Goal: Task Accomplishment & Management: Complete application form

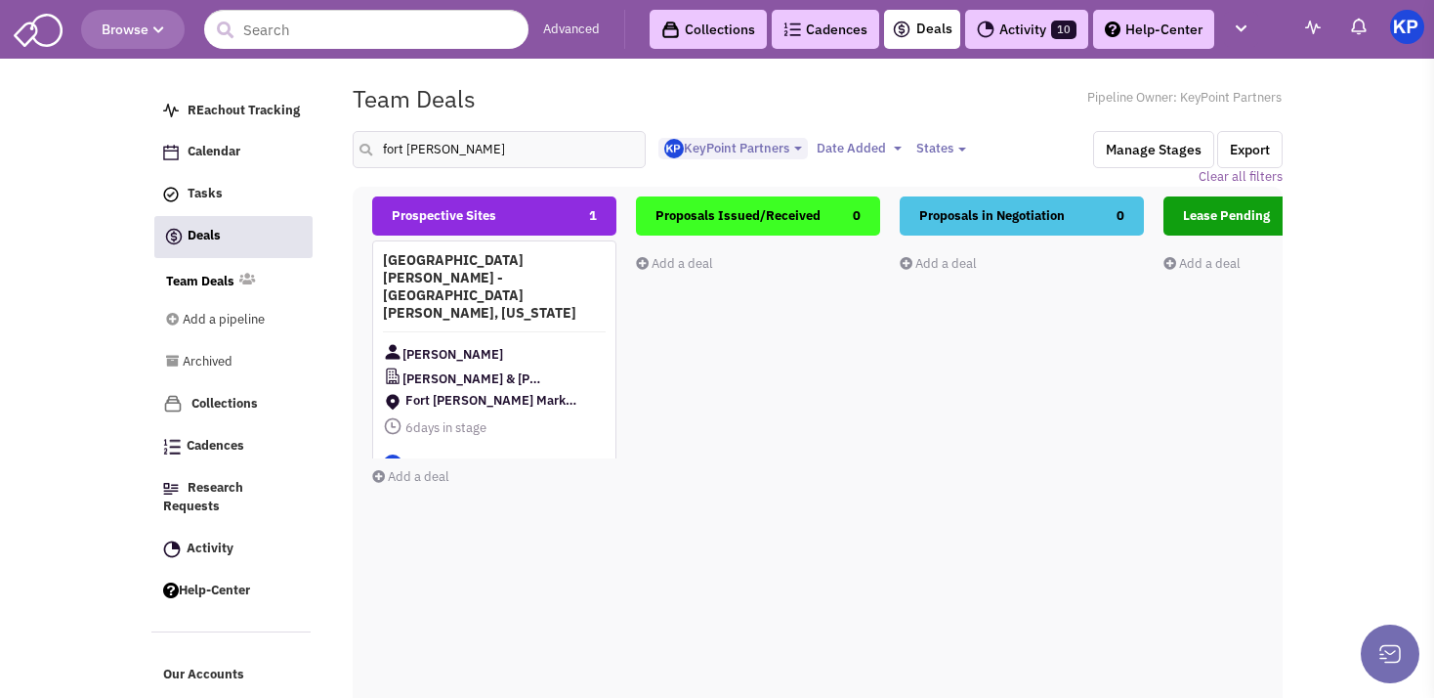
select select "1900"
select select
click at [424, 477] on link "Add a deal" at bounding box center [410, 476] width 77 height 17
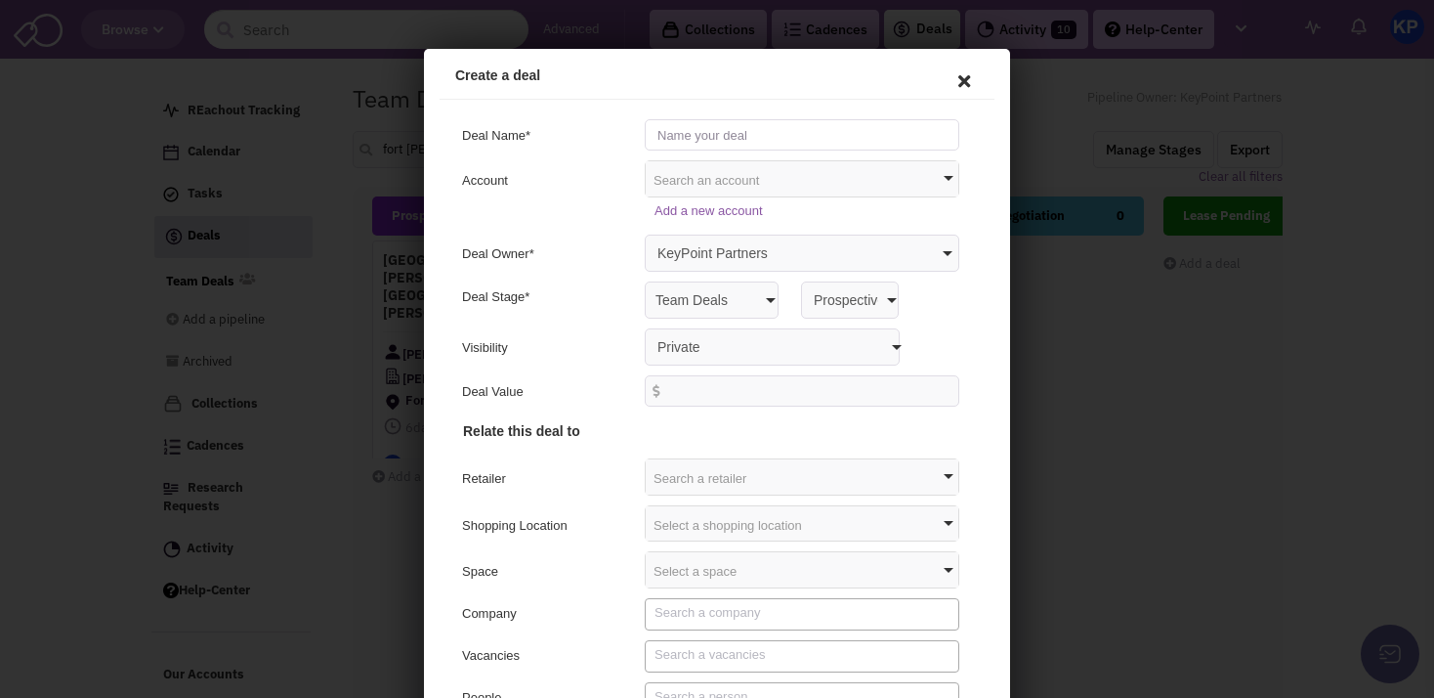
click at [690, 130] on input "text" at bounding box center [799, 131] width 315 height 31
type input "[GEOGRAPHIC_DATA] - [GEOGRAPHIC_DATA], [US_STATE]"
select select "false"
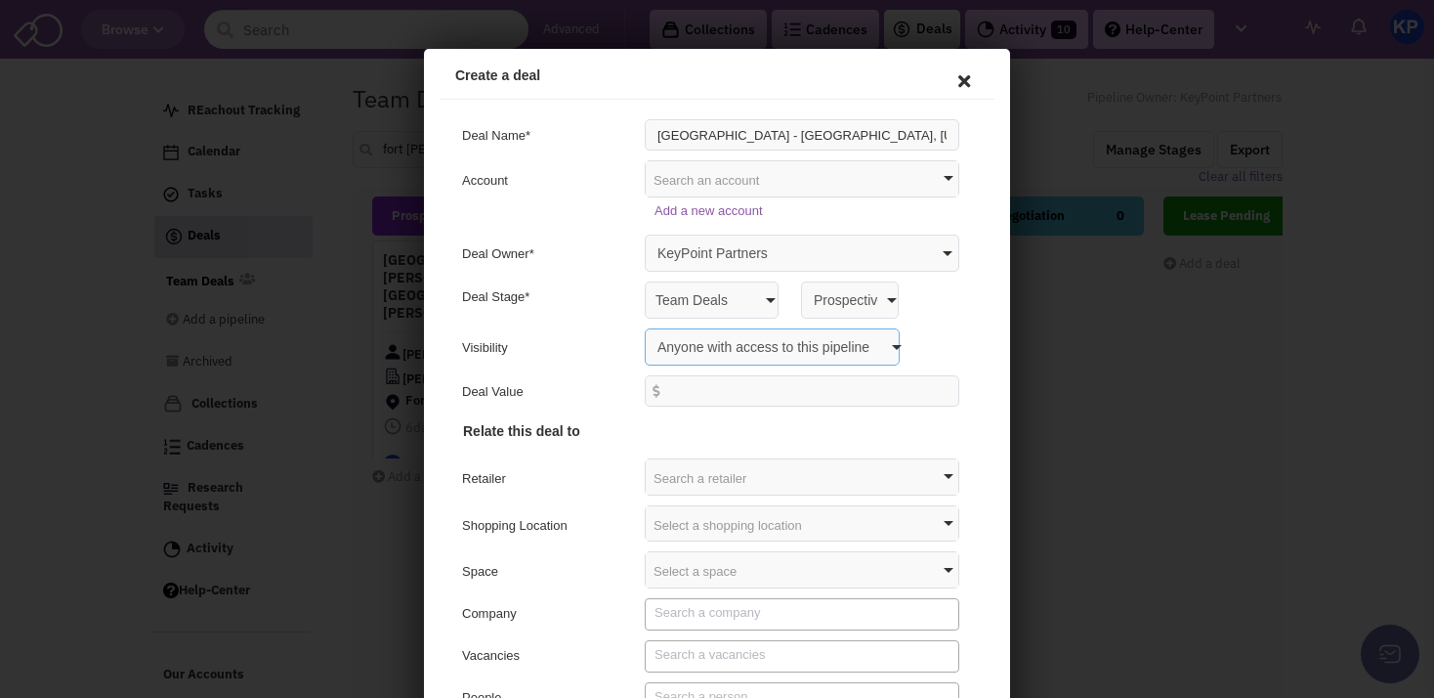
click option "Anyone with access to this pipeline" at bounding box center [424, 49] width 0 height 0
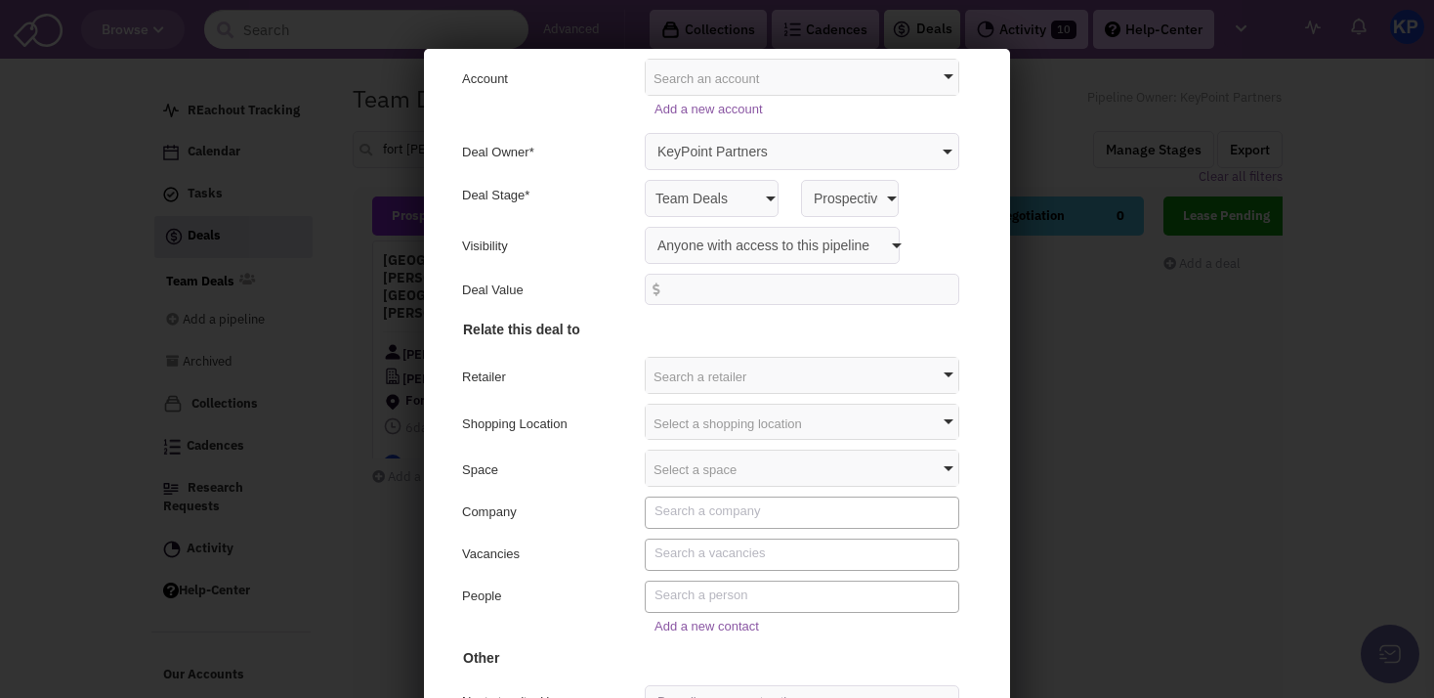
click at [689, 423] on div "Select a shopping location" at bounding box center [799, 419] width 313 height 35
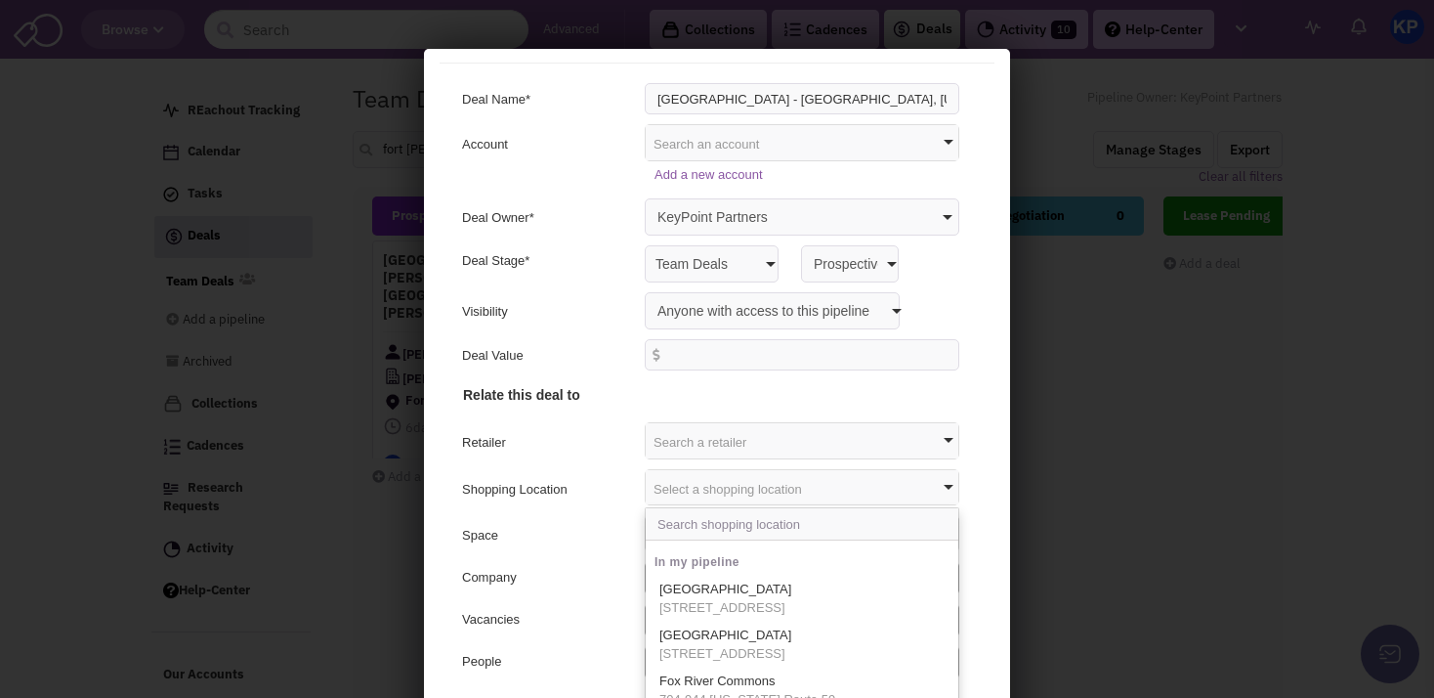
scroll to position [28, 0]
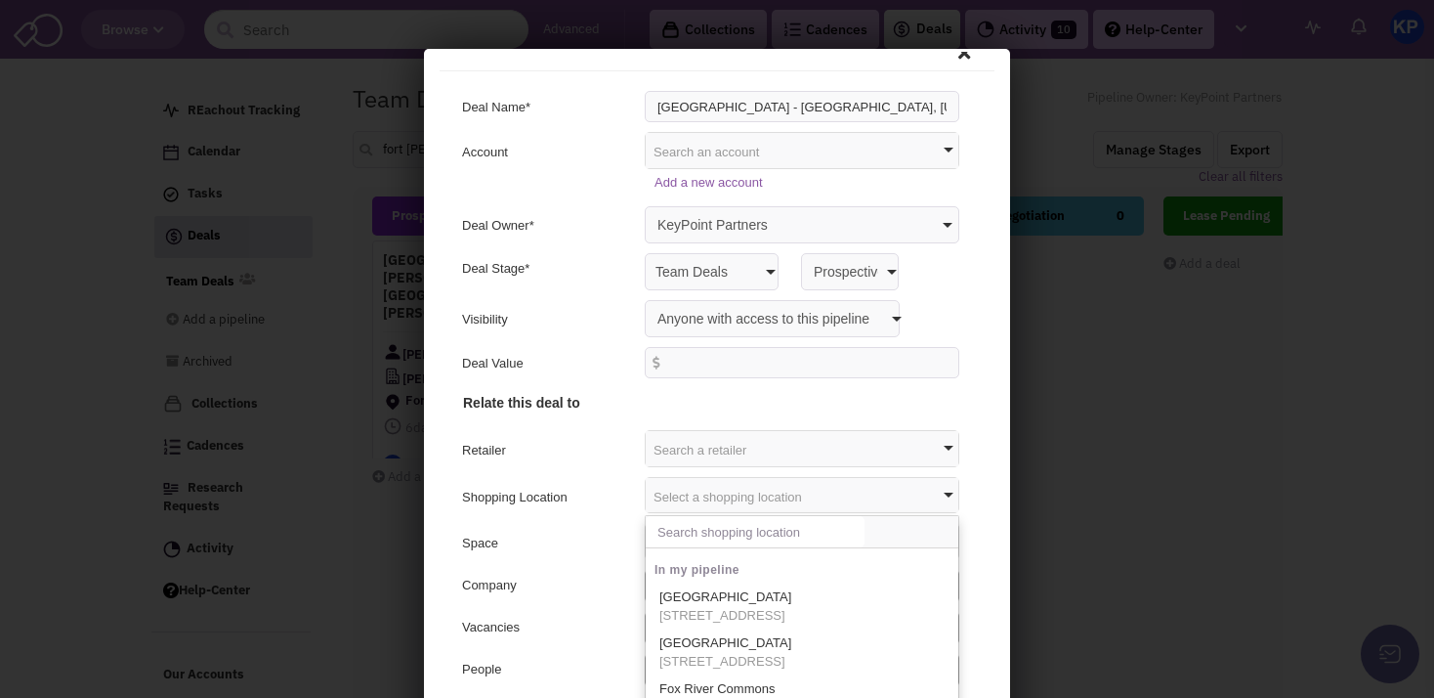
click at [688, 530] on input "text" at bounding box center [752, 528] width 219 height 31
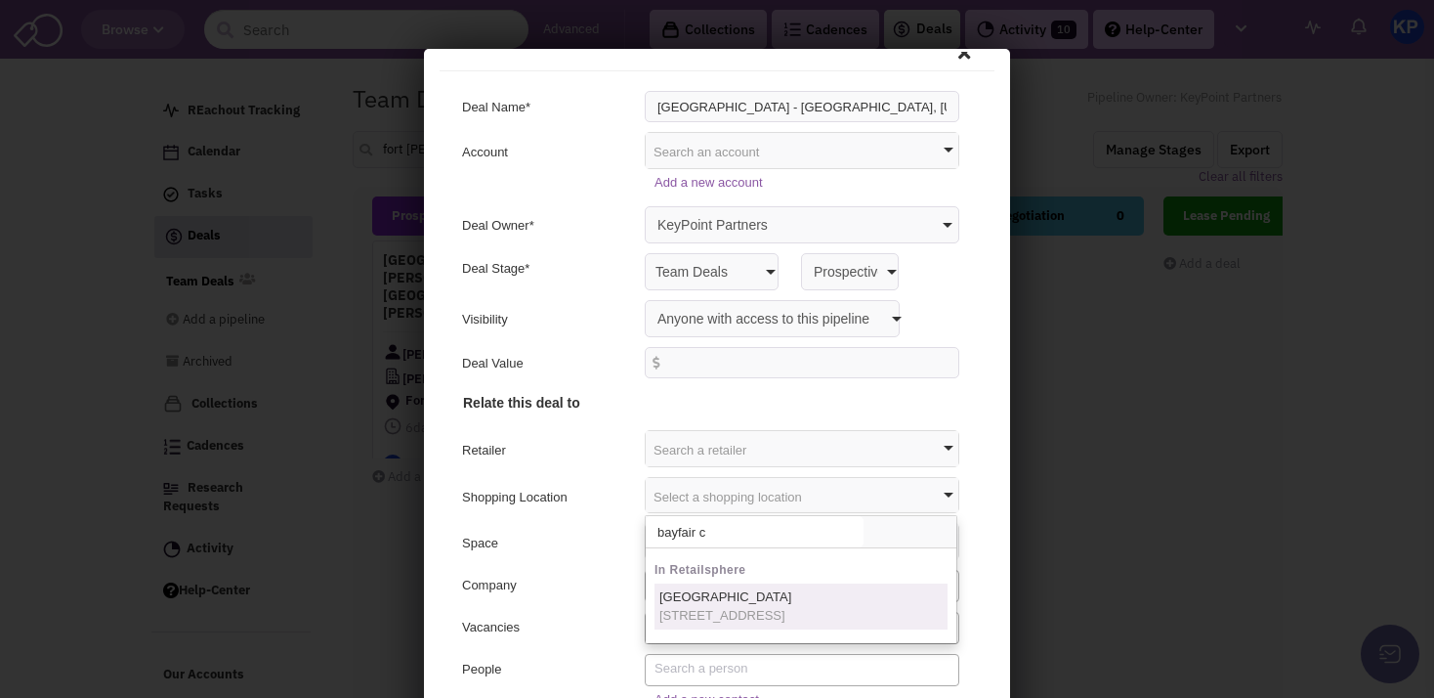
type input "bayfair c"
click at [768, 620] on span "[STREET_ADDRESS]" at bounding box center [723, 613] width 132 height 19
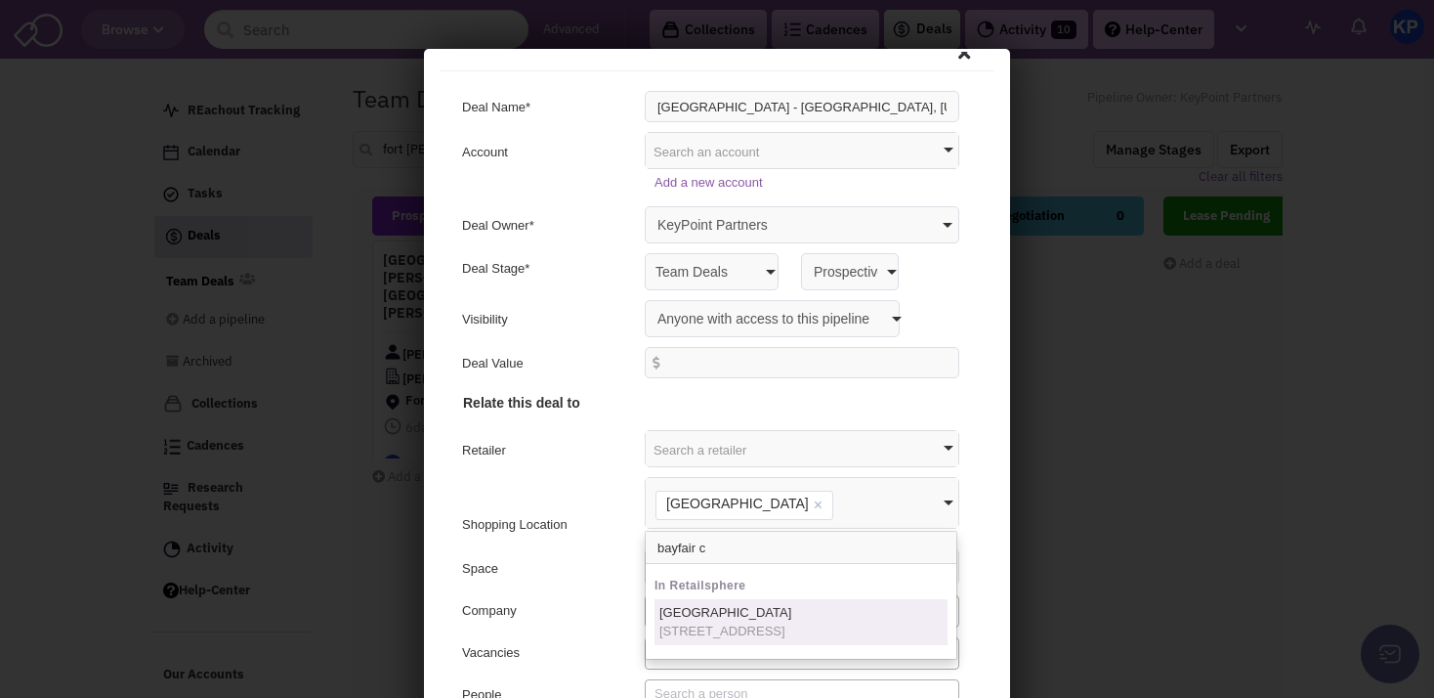
click at [583, 601] on div "Company" at bounding box center [544, 610] width 170 height 23
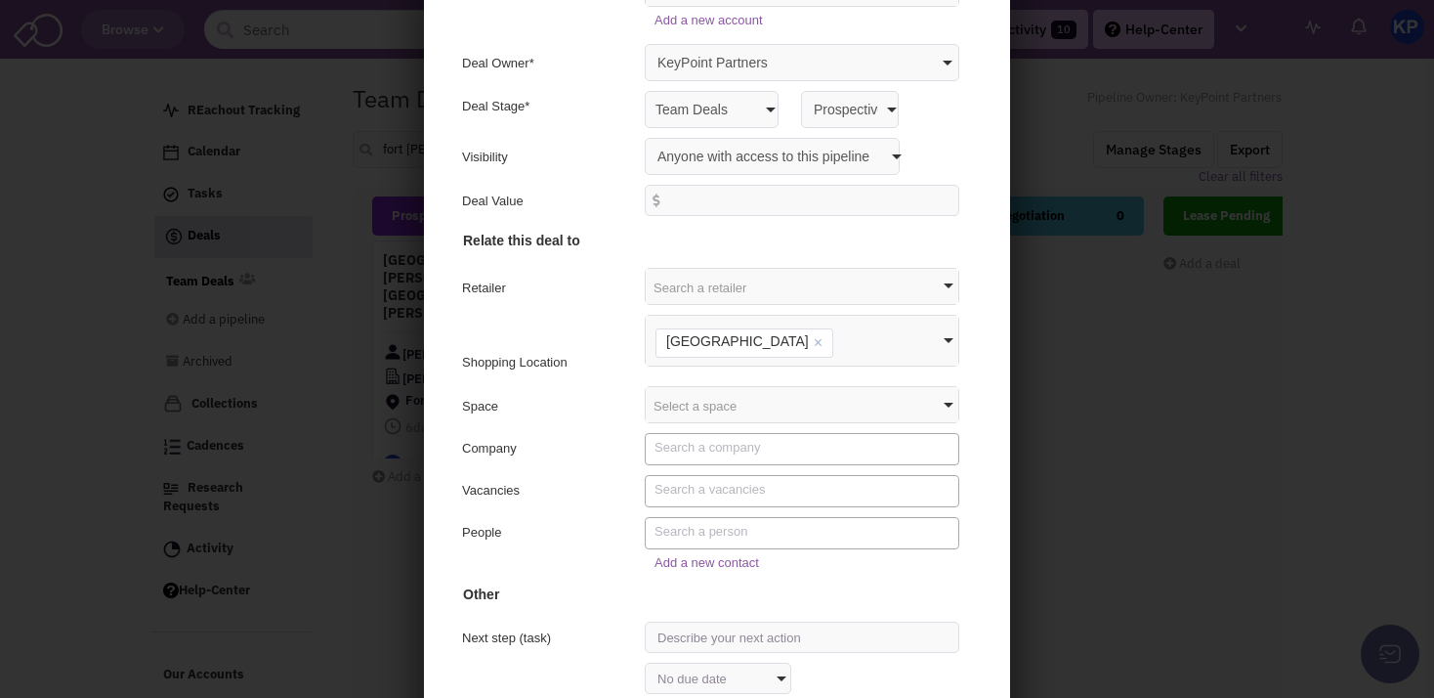
scroll to position [69, 0]
click at [676, 561] on div "Add a new contact" at bounding box center [802, 556] width 300 height 19
click at [683, 524] on textarea "Search" at bounding box center [802, 525] width 300 height 18
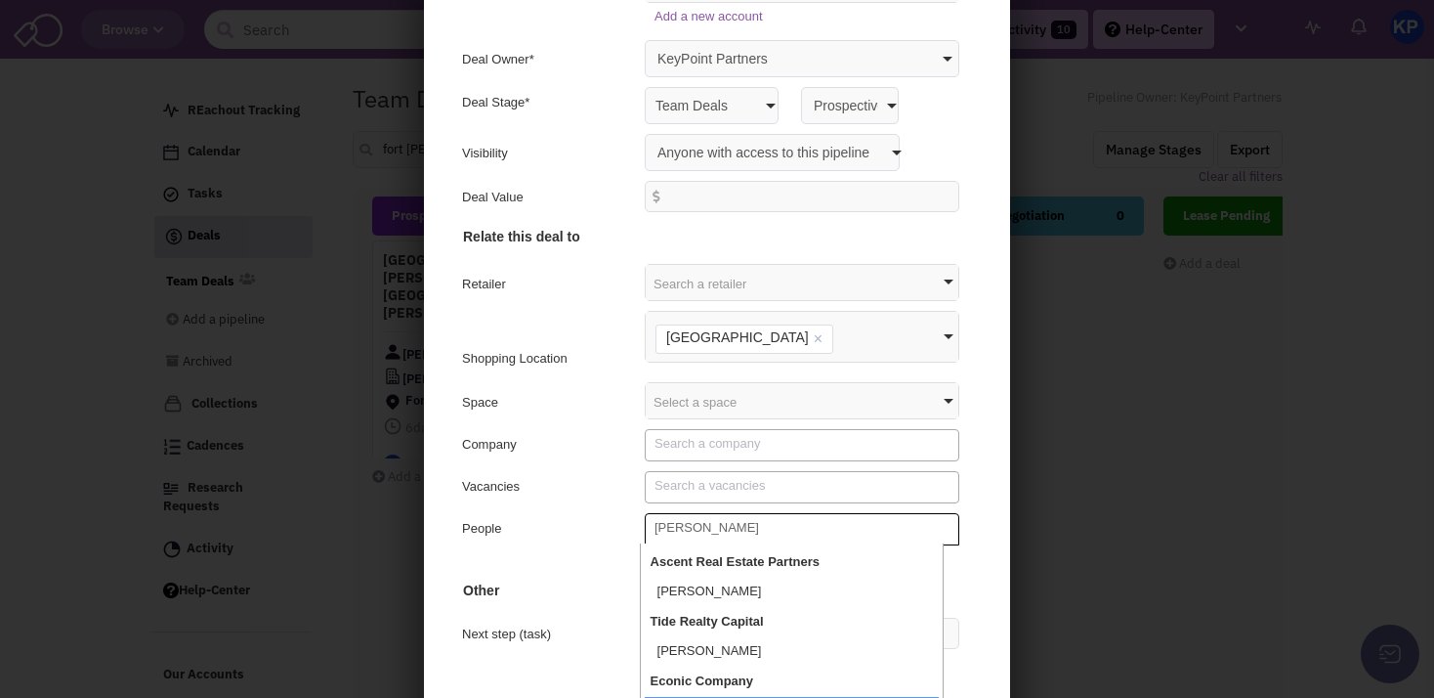
type textarea "[PERSON_NAME]"
click at [511, 468] on div "Vacancies" at bounding box center [714, 484] width 535 height 32
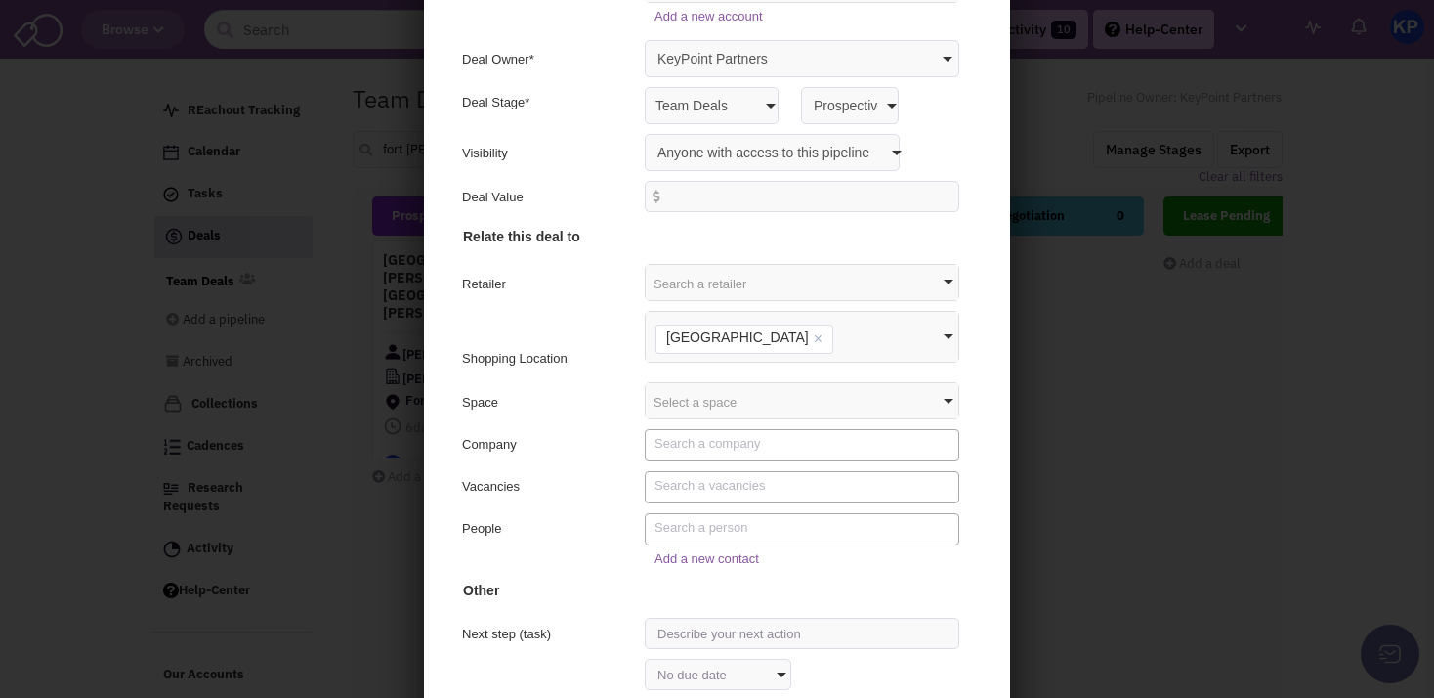
click at [684, 528] on textarea "Search" at bounding box center [802, 525] width 300 height 18
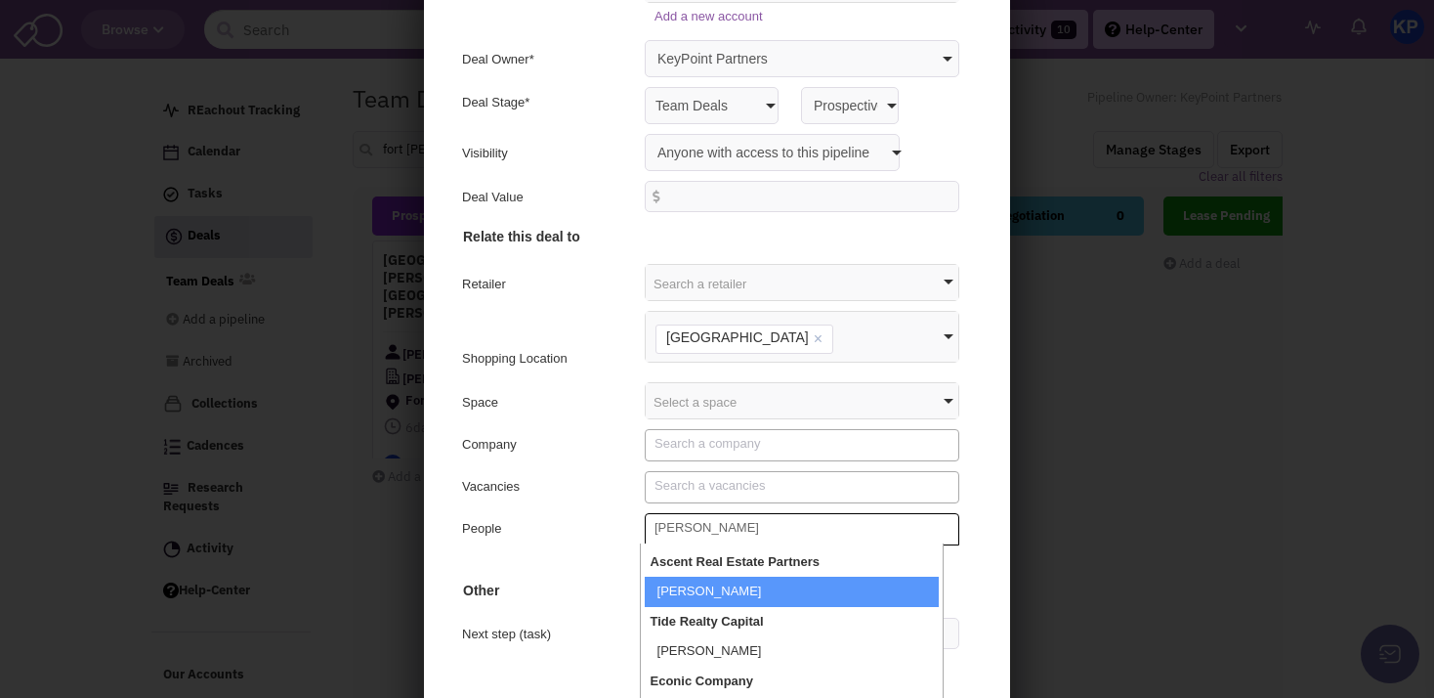
scroll to position [142, 0]
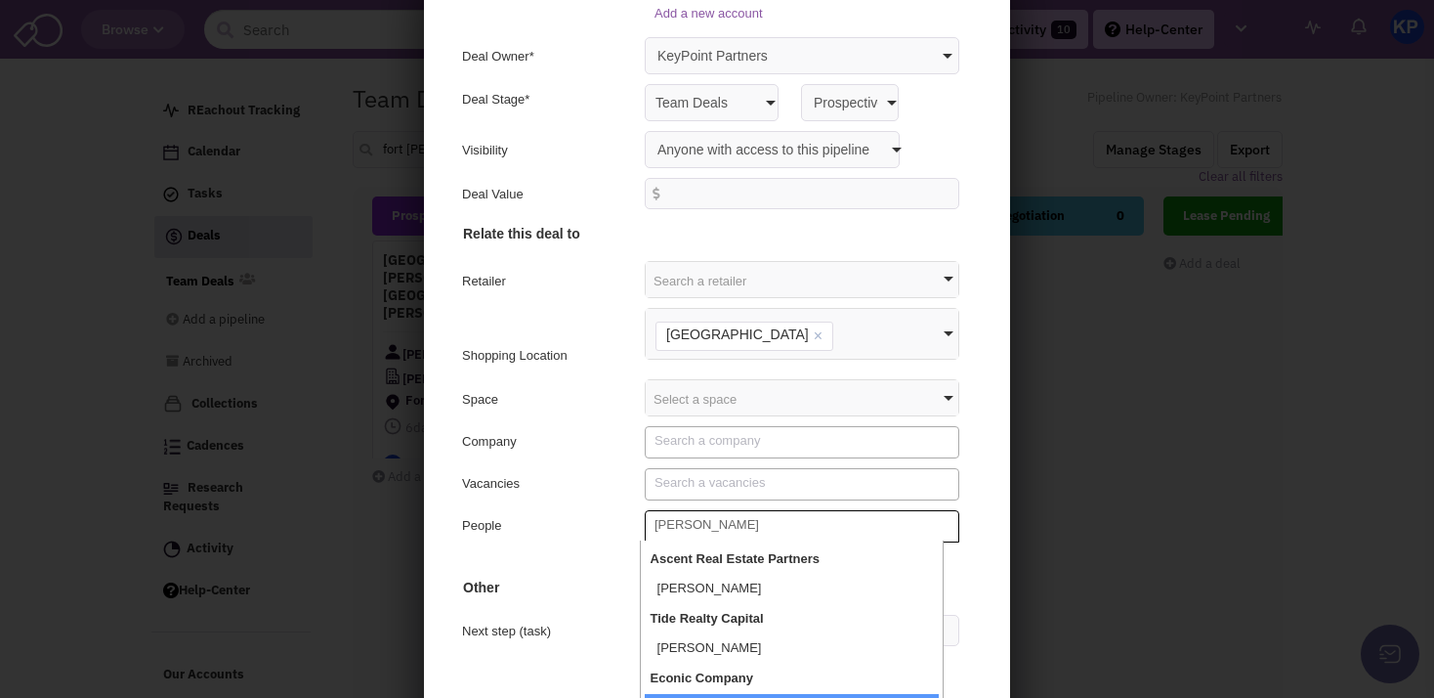
type textarea "[PERSON_NAME]"
select select "0_179022_false_false"
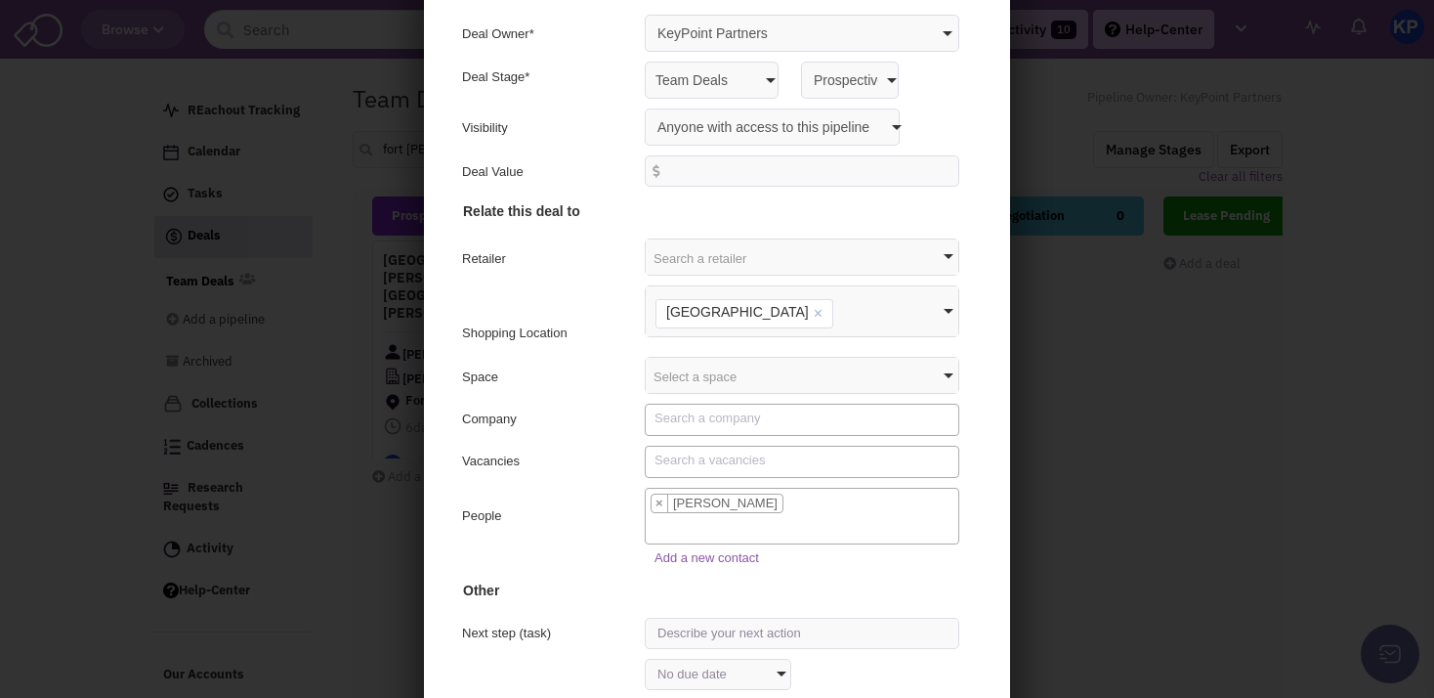
scroll to position [186, 0]
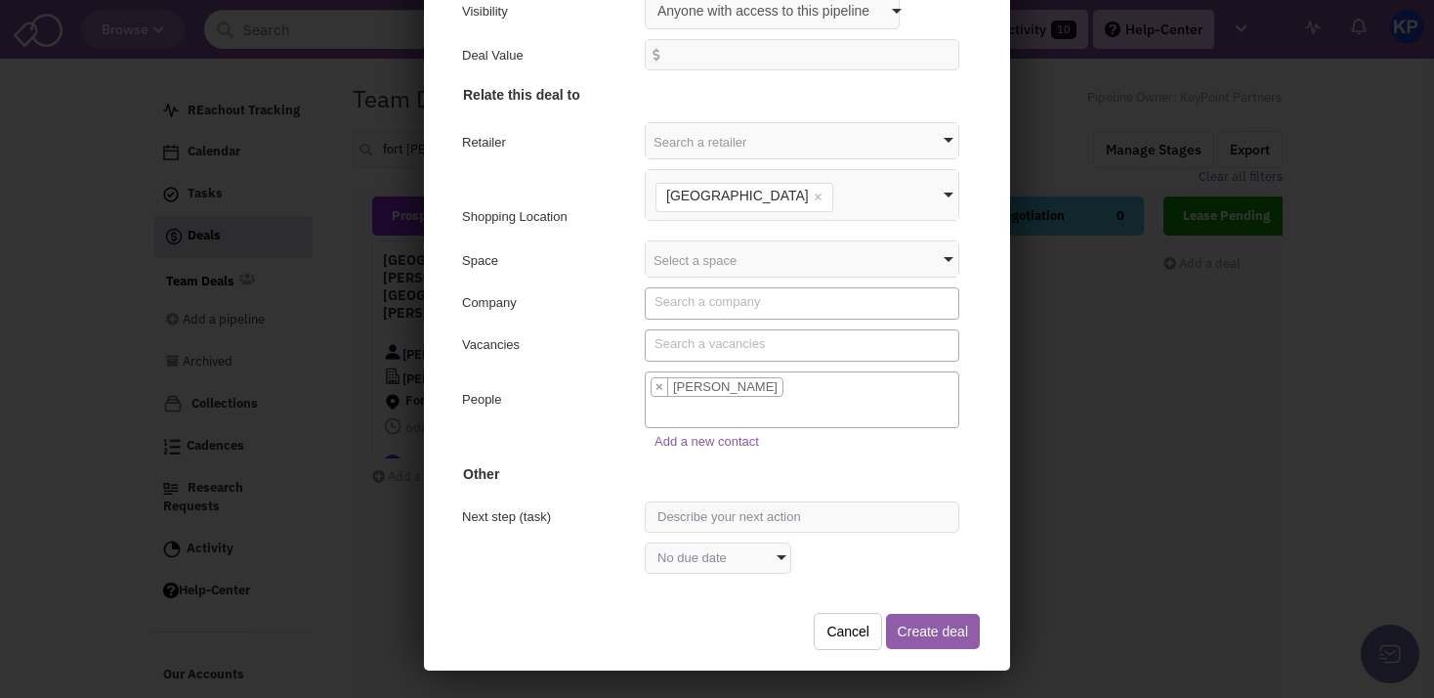
click at [891, 627] on button "Create deal" at bounding box center [930, 628] width 94 height 35
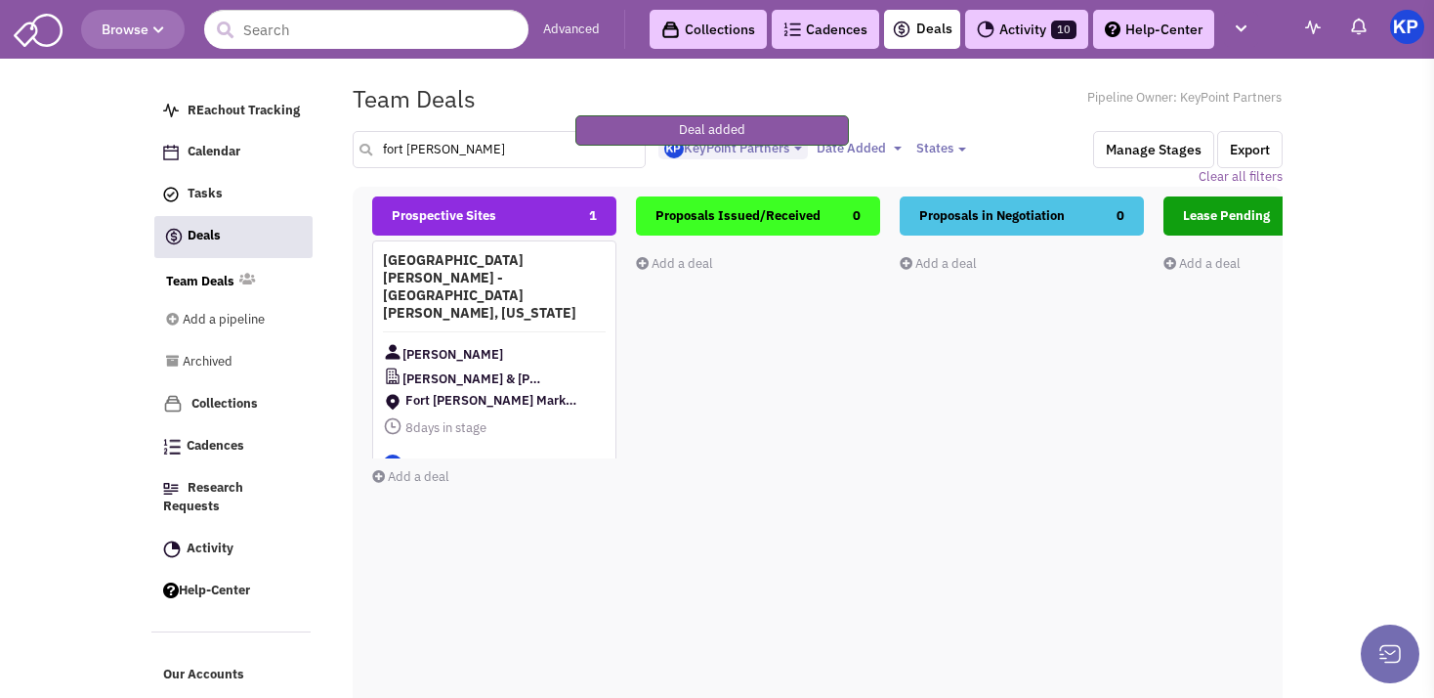
drag, startPoint x: 445, startPoint y: 141, endPoint x: 382, endPoint y: 156, distance: 64.5
click at [382, 156] on input "fort [PERSON_NAME]" at bounding box center [499, 149] width 293 height 37
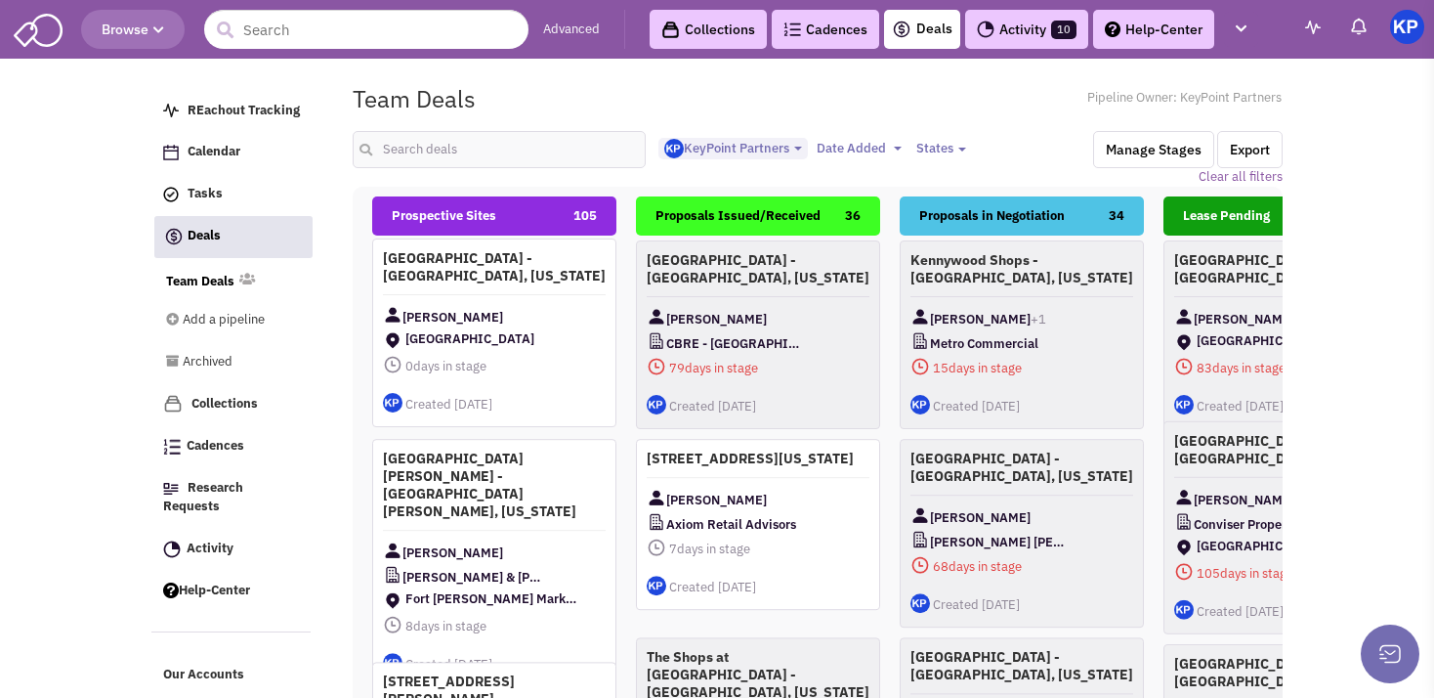
click at [504, 302] on div "[GEOGRAPHIC_DATA] - [GEOGRAPHIC_DATA], [US_STATE] [PERSON_NAME] [GEOGRAPHIC_DAT…" at bounding box center [494, 332] width 244 height 189
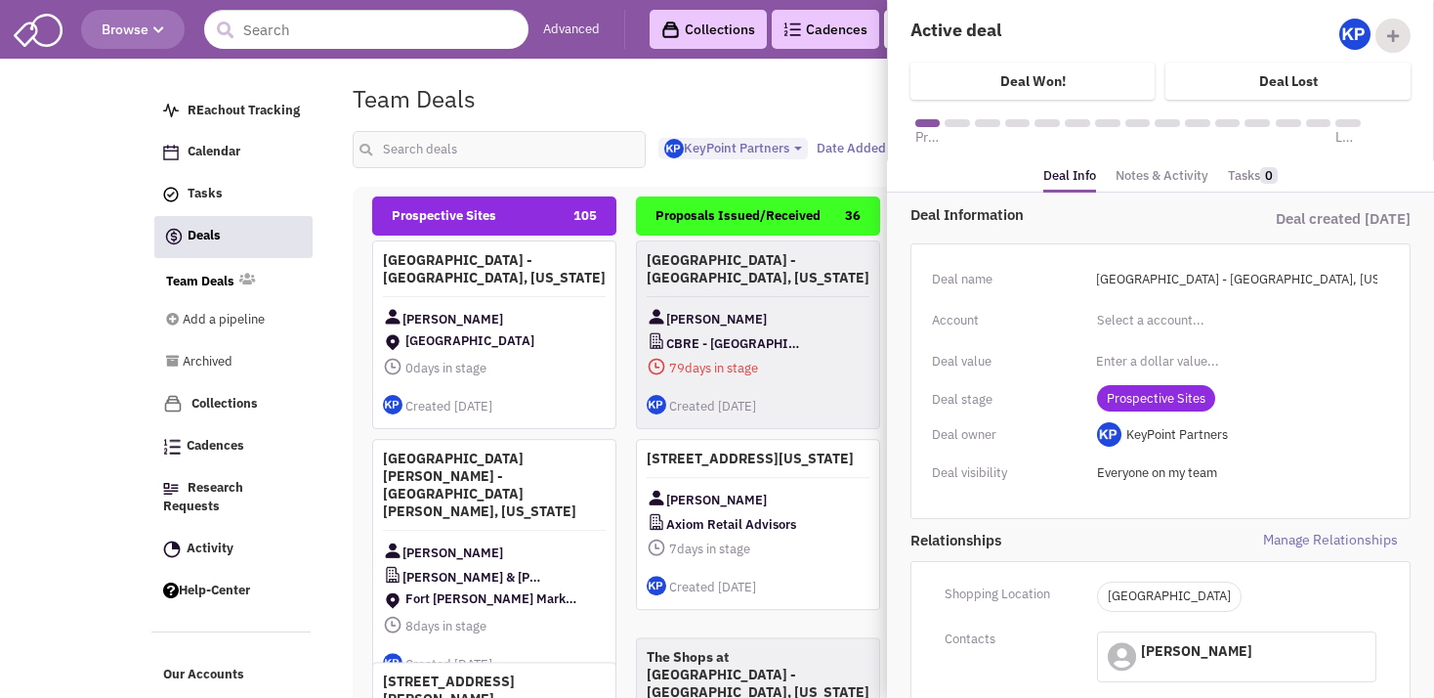
click at [1163, 180] on link "Notes & Activity" at bounding box center [1162, 176] width 93 height 28
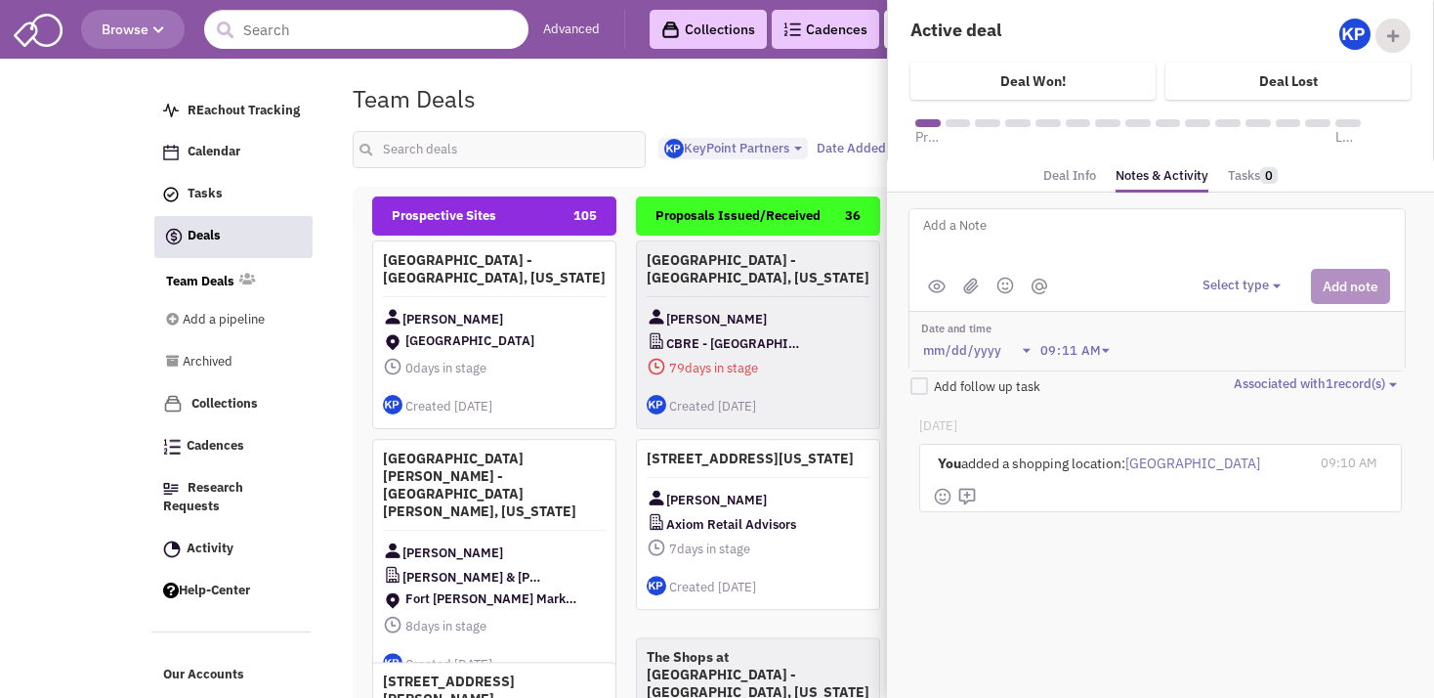
click at [1023, 224] on textarea at bounding box center [1163, 241] width 484 height 54
type textarea "8"
type textarea "Address: [STREET_ADDRESS]"
click at [1256, 281] on button "Select type" at bounding box center [1245, 286] width 84 height 19
click at [1257, 372] on div "Log a note" at bounding box center [1233, 378] width 48 height 19
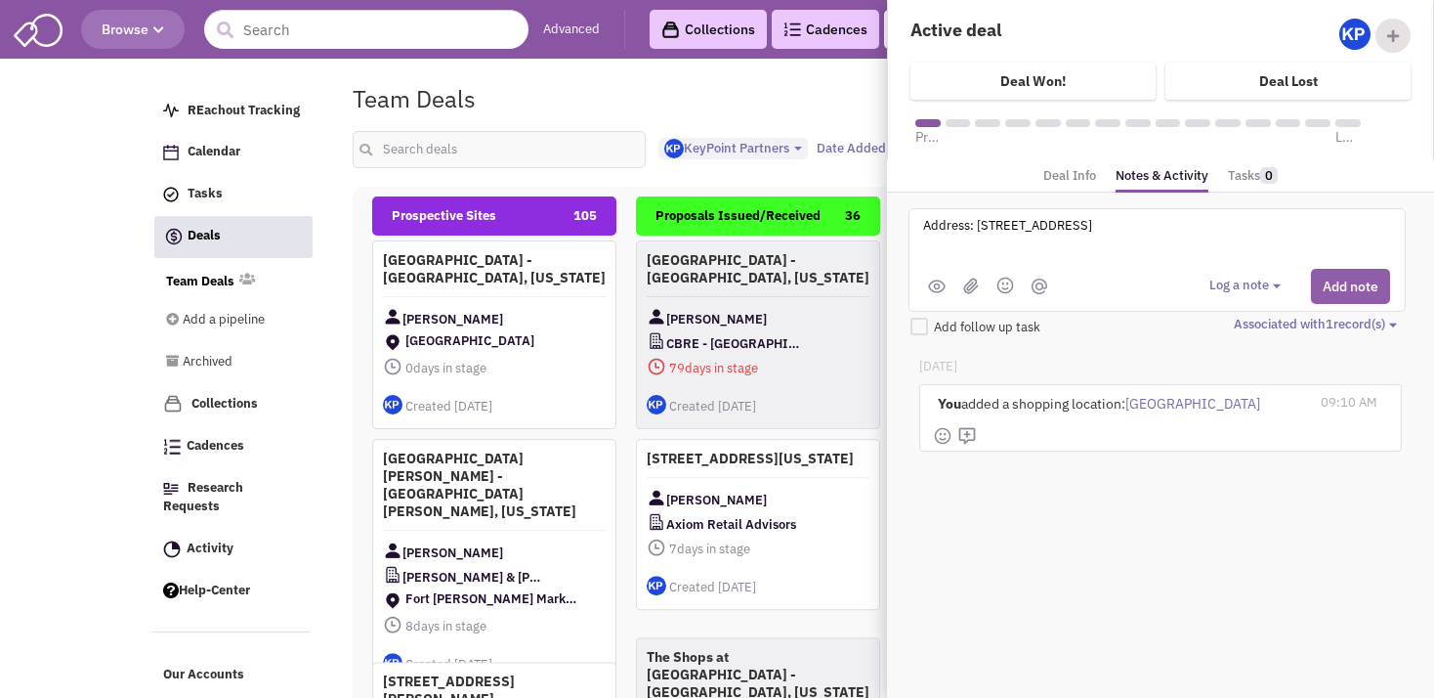
click at [1331, 293] on button "Add note" at bounding box center [1350, 286] width 79 height 35
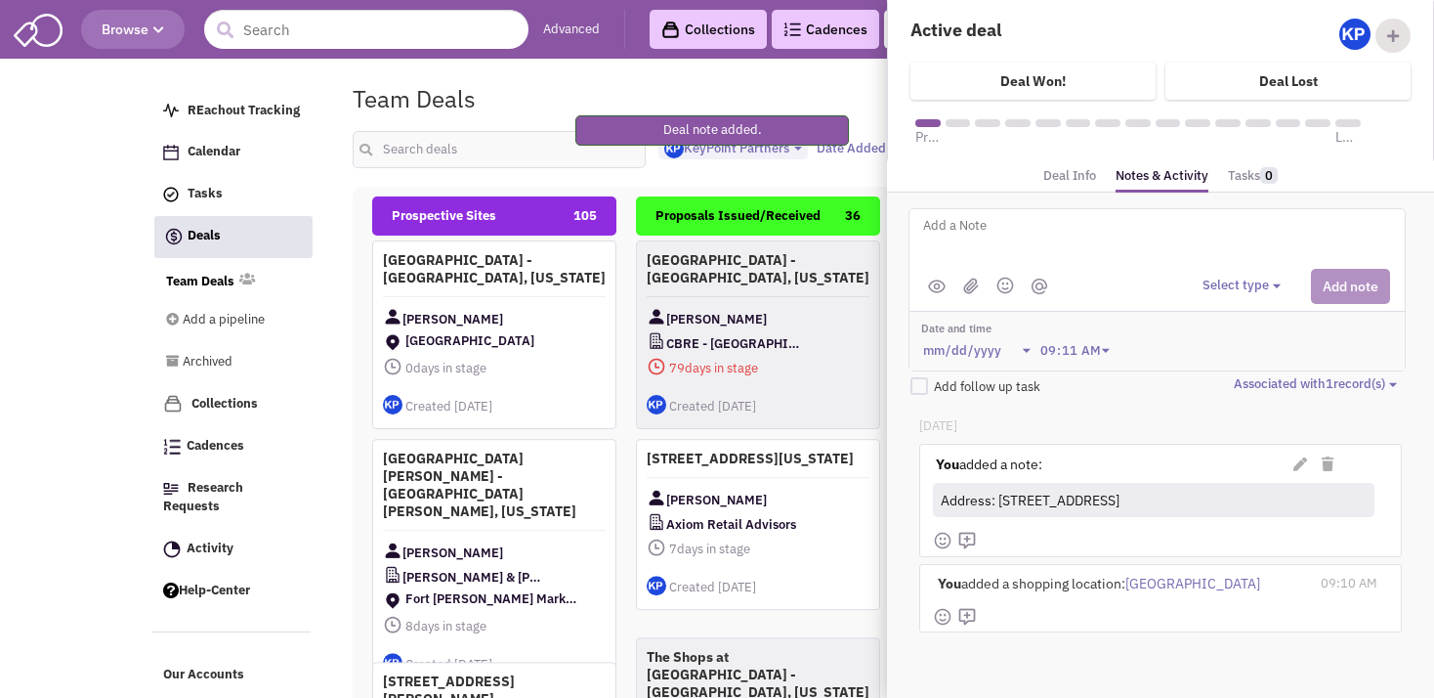
click at [1093, 247] on textarea at bounding box center [1163, 241] width 484 height 54
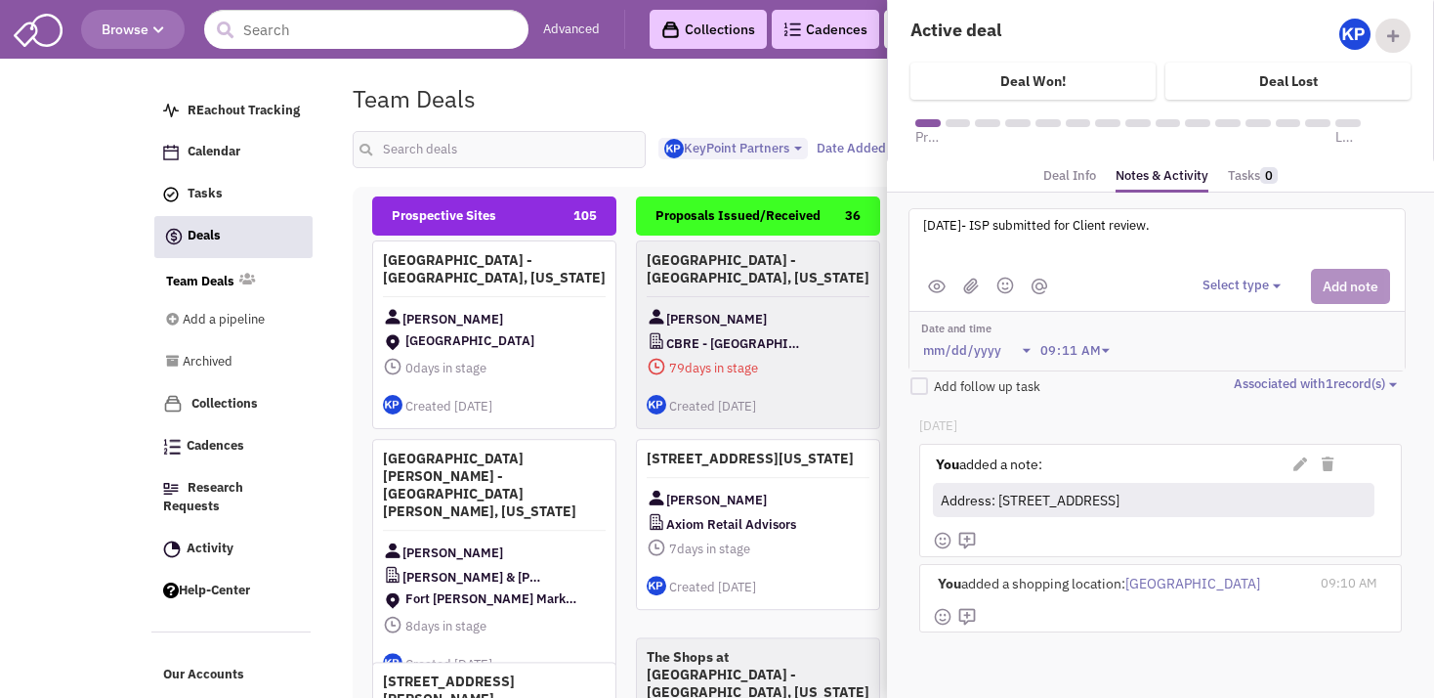
type textarea "[DATE]- ISP submitted for Client review."
click at [1241, 283] on button "Select type" at bounding box center [1245, 286] width 84 height 19
click at [1248, 375] on div "Log a note" at bounding box center [1233, 378] width 48 height 19
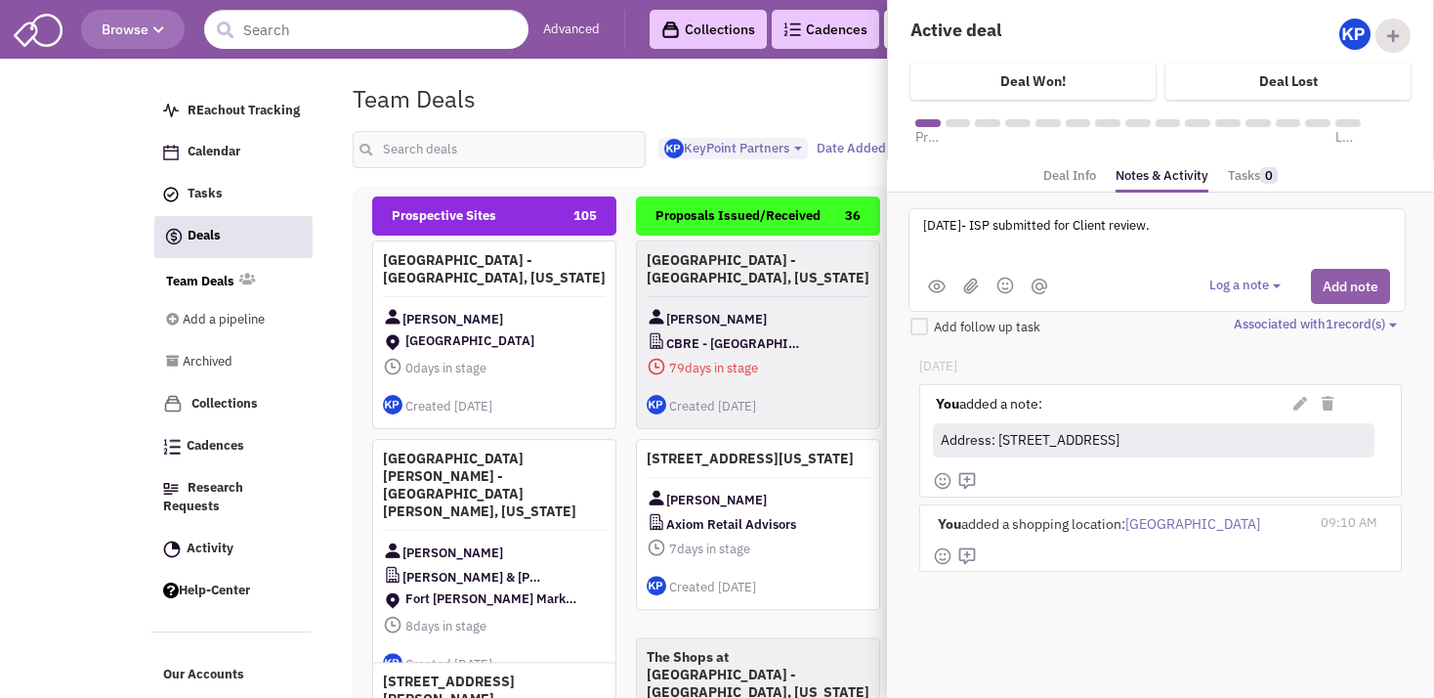
click at [1330, 286] on button "Add note" at bounding box center [1350, 286] width 79 height 35
